Goal: Navigation & Orientation: Find specific page/section

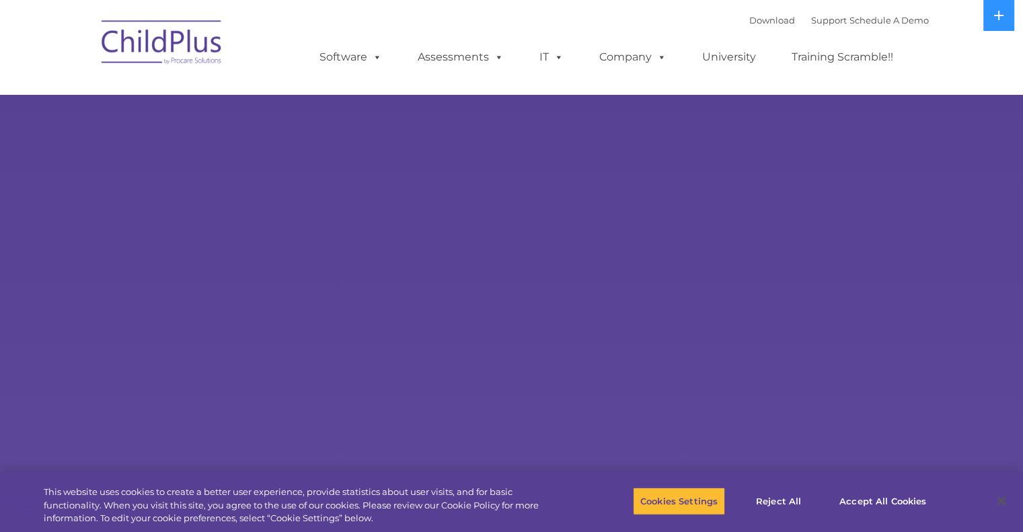
select select "MEDIUM"
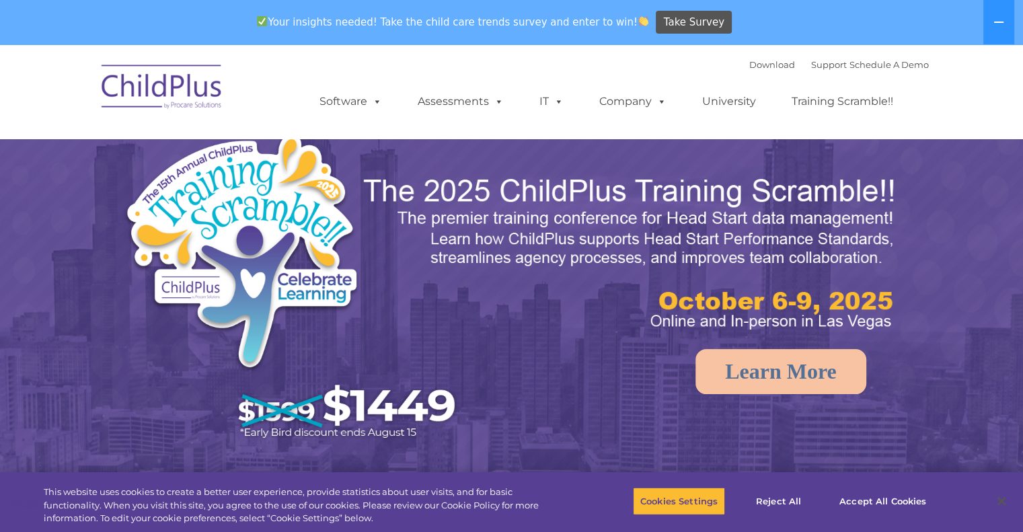
click at [296, 167] on img at bounding box center [295, 291] width 344 height 318
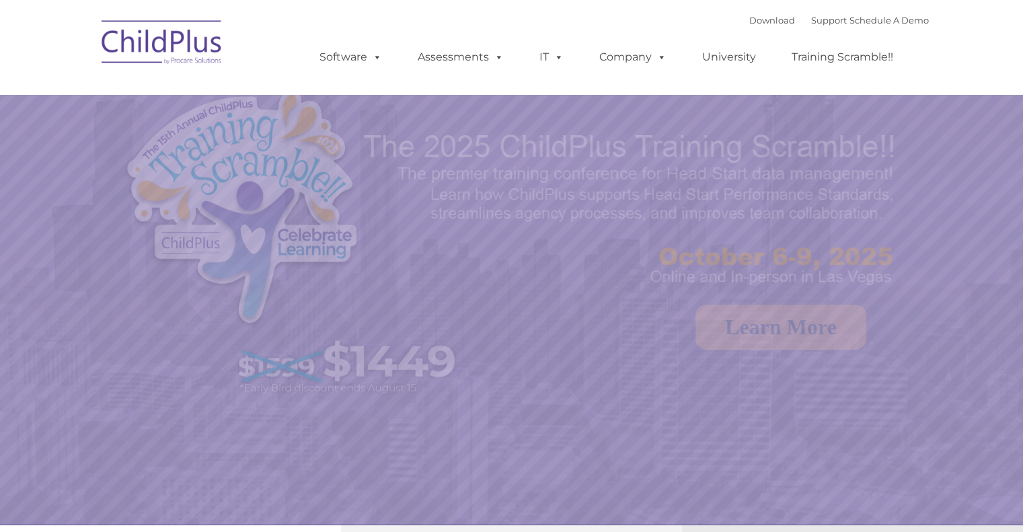
select select "MEDIUM"
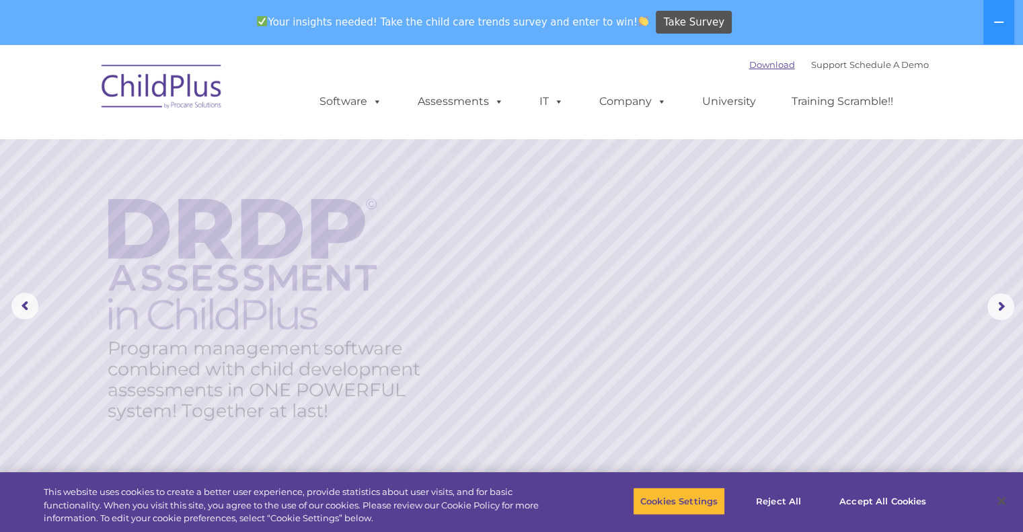
click at [764, 61] on link "Download" at bounding box center [772, 64] width 46 height 11
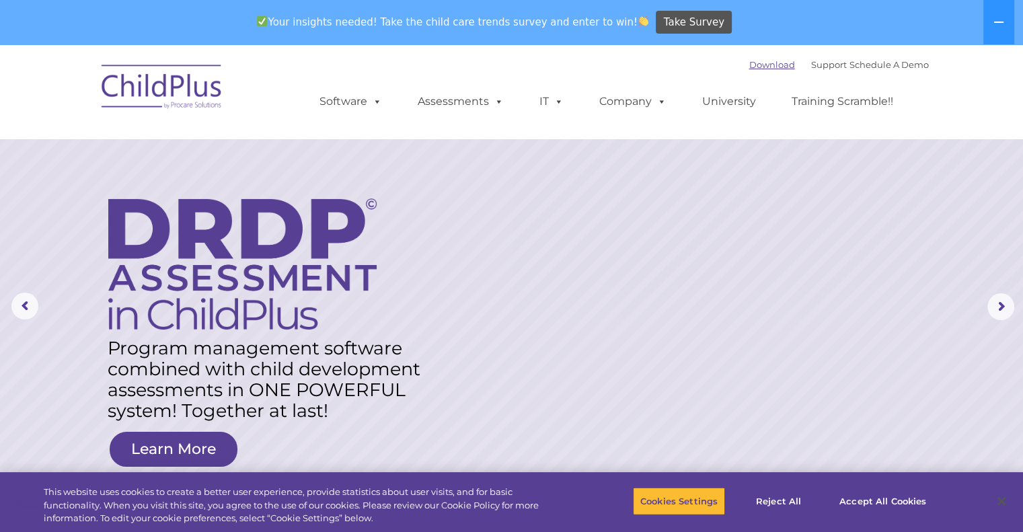
click at [751, 65] on link "Download" at bounding box center [772, 64] width 46 height 11
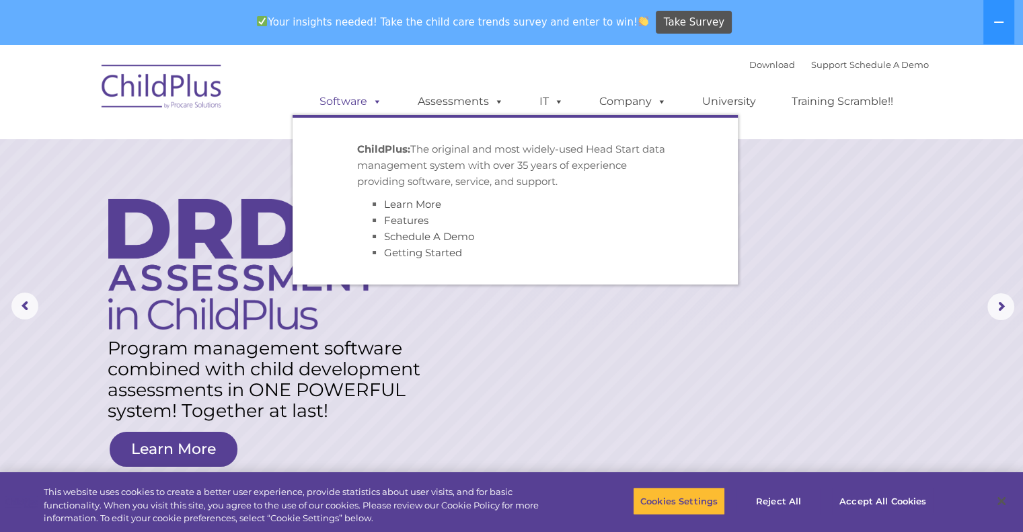
click at [356, 105] on link "Software" at bounding box center [350, 101] width 89 height 27
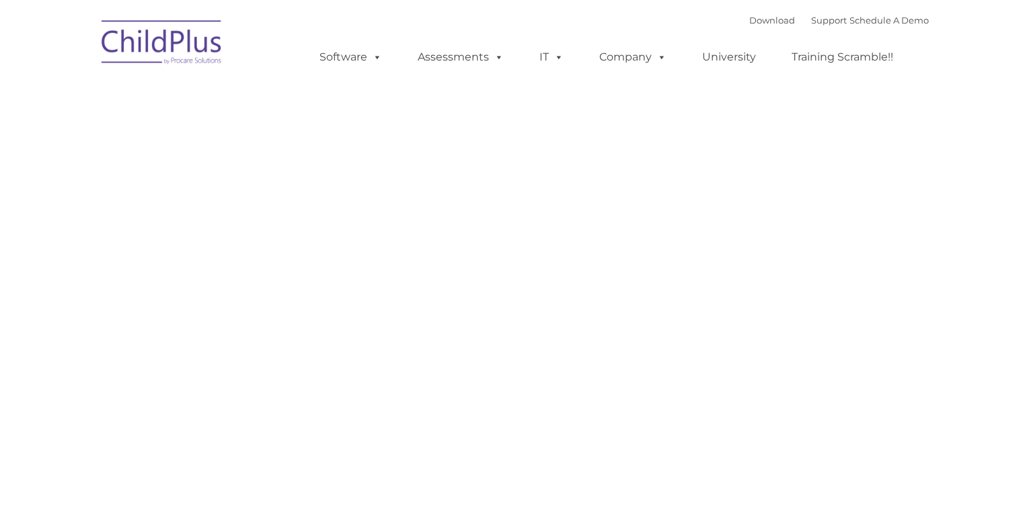
type input ""
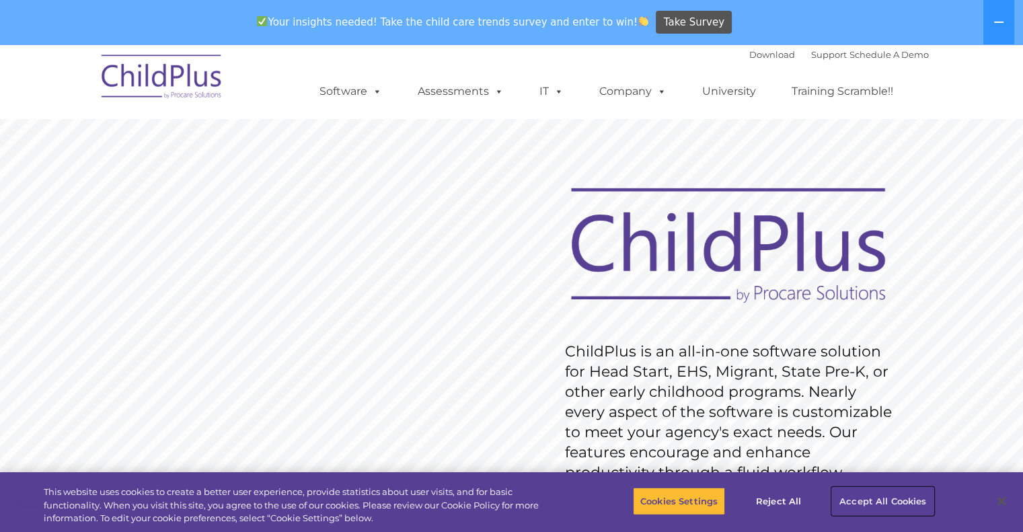
click at [903, 498] on button "Accept All Cookies" at bounding box center [883, 501] width 102 height 28
